Goal: Transaction & Acquisition: Download file/media

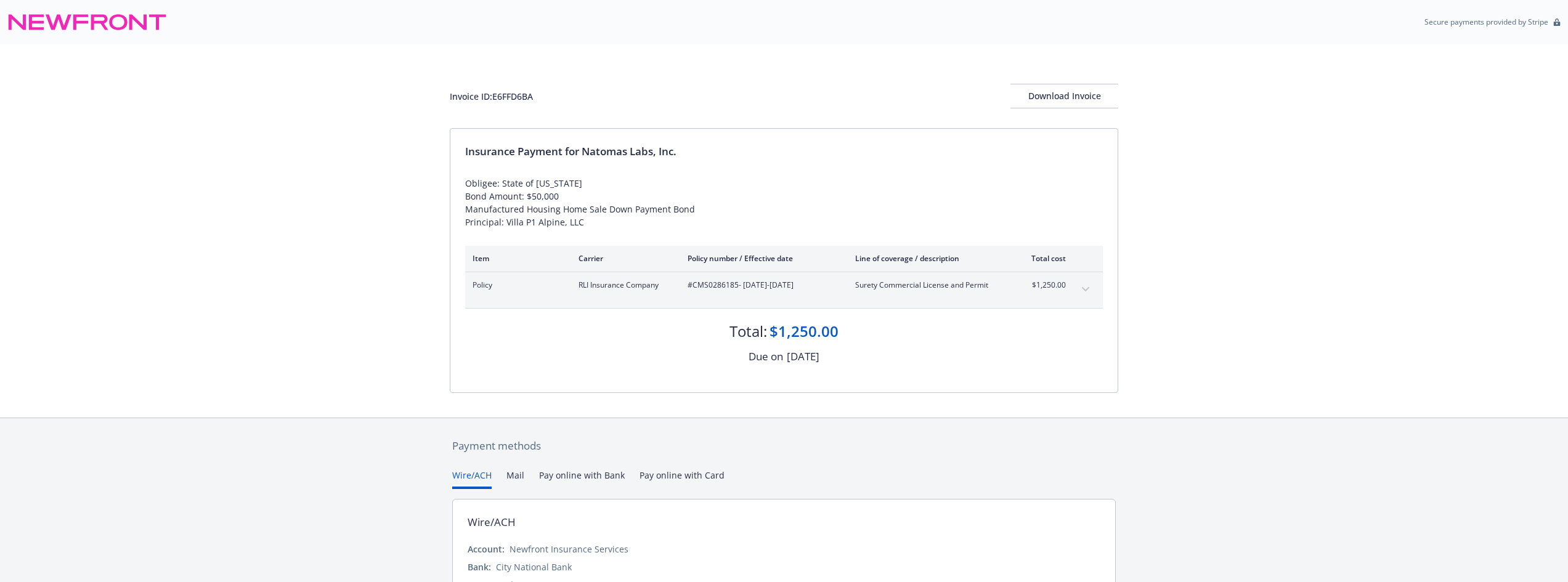
click at [1085, 288] on icon "expand content" at bounding box center [1085, 290] width 7 height 5
click at [1082, 85] on div "Download Invoice" at bounding box center [1064, 96] width 108 height 23
